Goal: Information Seeking & Learning: Learn about a topic

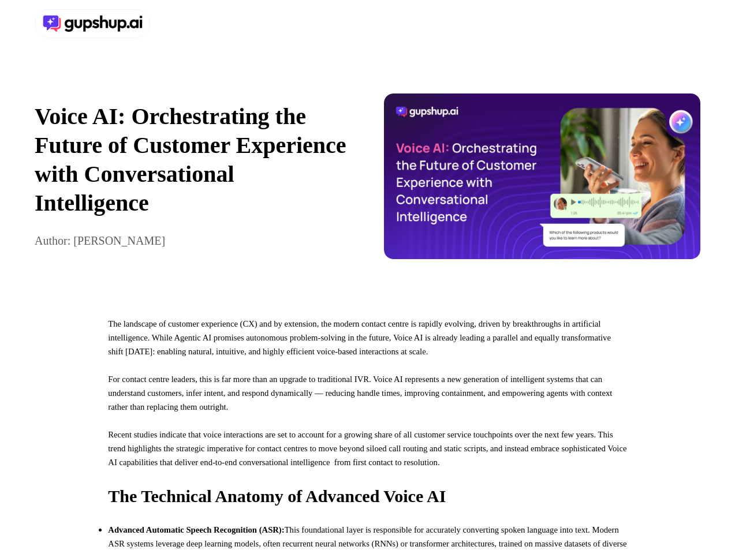
click at [367, 24] on div at bounding box center [367, 23] width 735 height 47
click at [199, 24] on div at bounding box center [199, 23] width 328 height 29
click at [367, 182] on div "Voice AI: Orchestrating the Future of Customer Experience with Conversational I…" at bounding box center [367, 176] width 735 height 258
click at [193, 182] on p "Voice AI: Orchestrating the Future of Customer Experience with Conversational I…" at bounding box center [193, 159] width 317 height 115
click at [542, 182] on img at bounding box center [542, 177] width 317 height 166
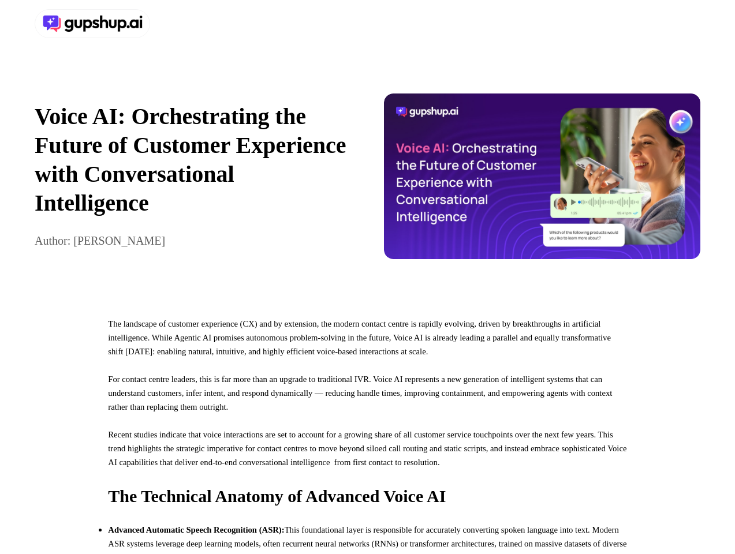
click at [367, 428] on p "For contact centre leaders, this is far more than an upgrade to traditional IVR…" at bounding box center [367, 399] width 518 height 55
